Goal: Find specific page/section: Find specific page/section

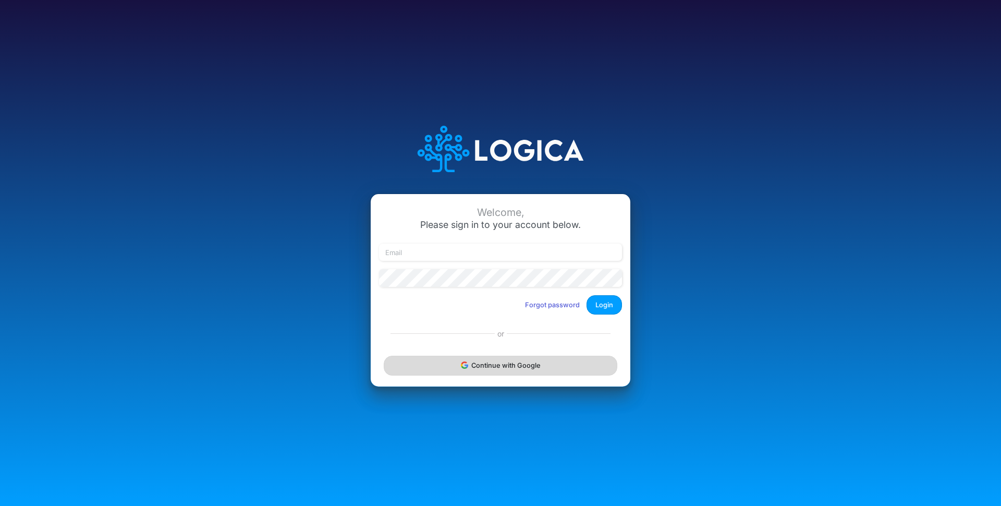
click at [466, 373] on button "Continue with Google" at bounding box center [501, 365] width 234 height 19
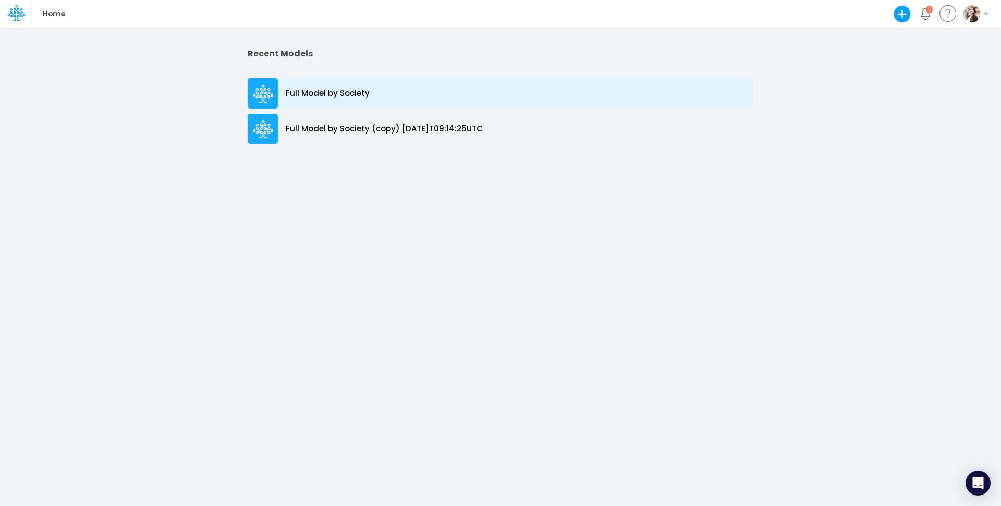
click at [307, 94] on p "Full Model by Society" at bounding box center [328, 94] width 84 height 12
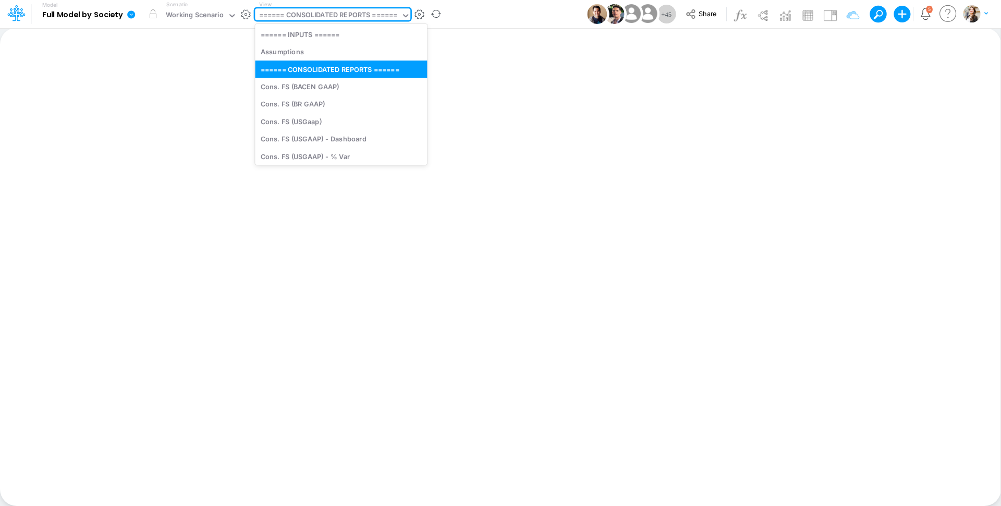
click at [287, 17] on div "====== CONSOLIDATED REPORTS ======" at bounding box center [328, 16] width 139 height 12
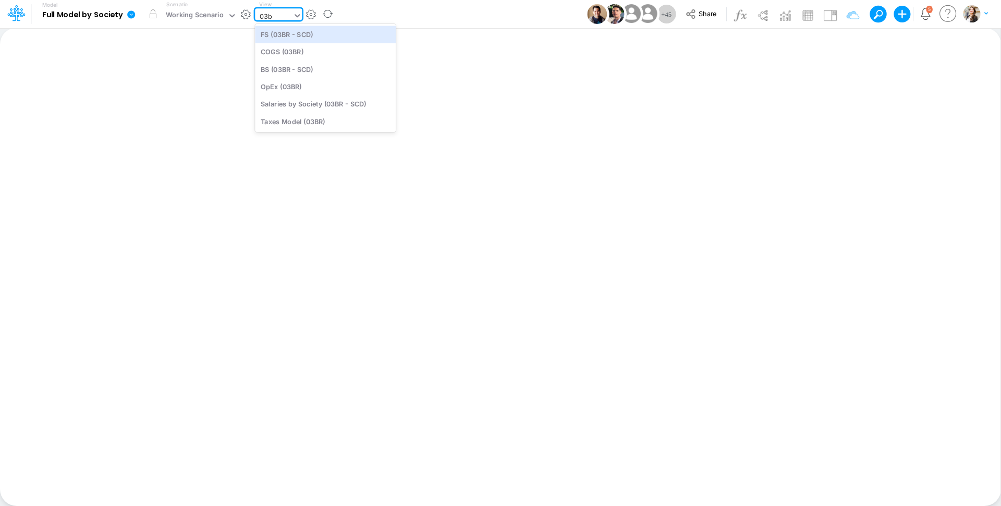
type input "03br"
click at [293, 70] on div "BS (03BR - SCD)" at bounding box center [325, 69] width 141 height 17
